Goal: Navigation & Orientation: Go to known website

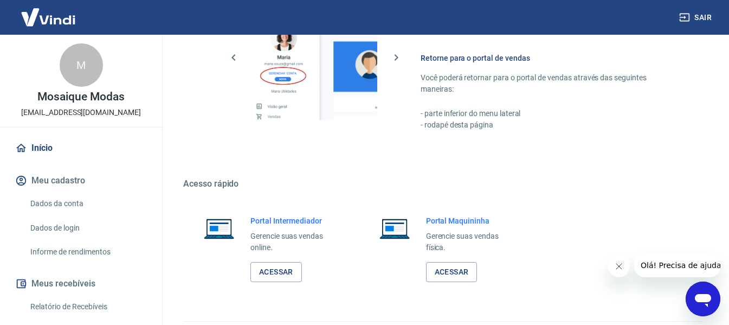
scroll to position [565, 0]
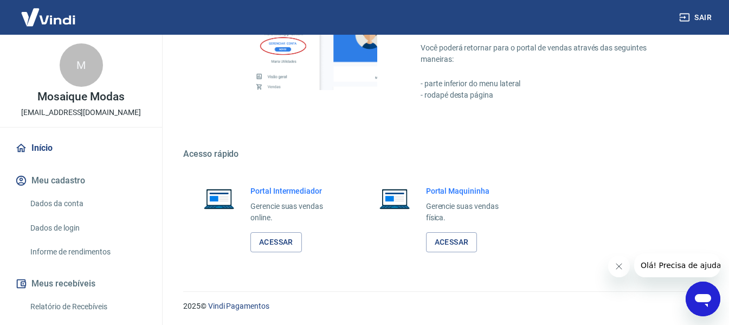
click at [265, 231] on div "Portal Intermediador Gerencie suas vendas online. Acessar" at bounding box center [294, 218] width 89 height 67
click at [269, 237] on link "Acessar" at bounding box center [275, 242] width 51 height 20
